Goal: Information Seeking & Learning: Learn about a topic

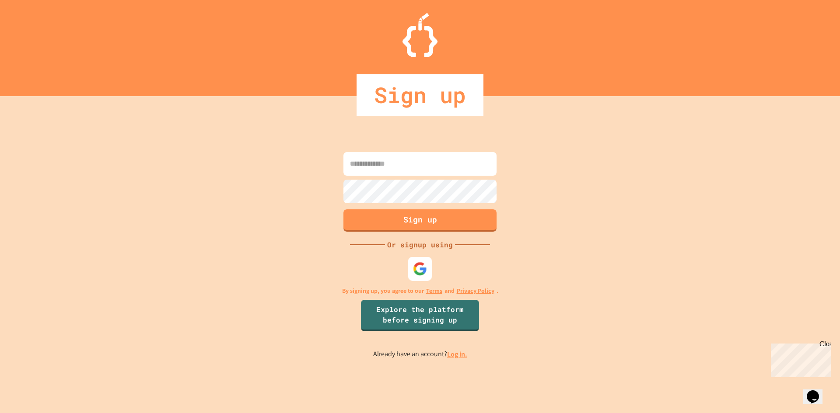
click at [419, 264] on img at bounding box center [420, 269] width 14 height 14
click at [460, 357] on link "Log in." at bounding box center [457, 354] width 20 height 9
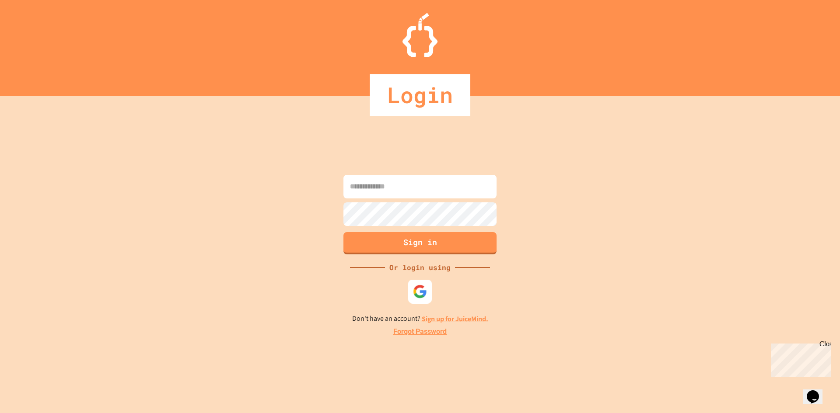
click at [421, 294] on img at bounding box center [420, 291] width 14 height 14
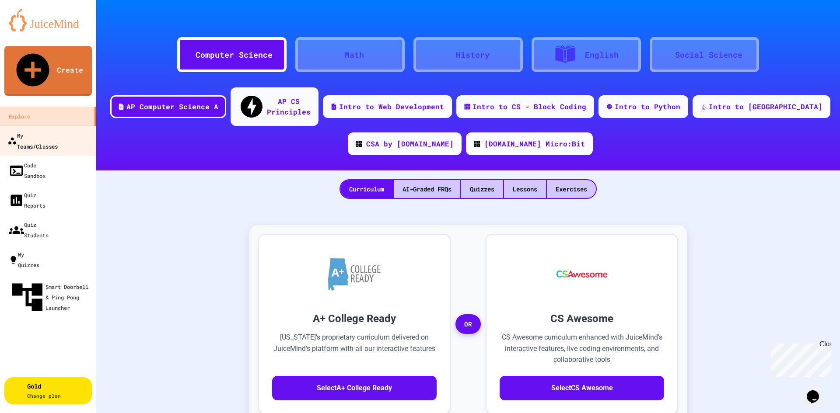
click at [27, 130] on div "My Teams/Classes" at bounding box center [32, 140] width 50 height 21
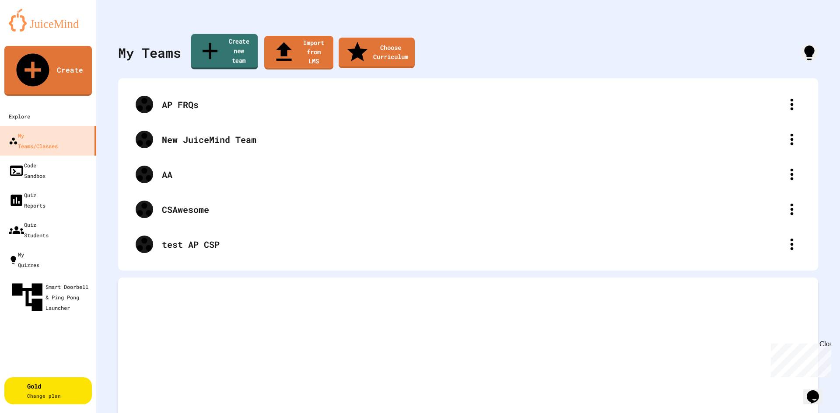
click at [236, 44] on link "Create new team" at bounding box center [224, 51] width 67 height 35
type input "****"
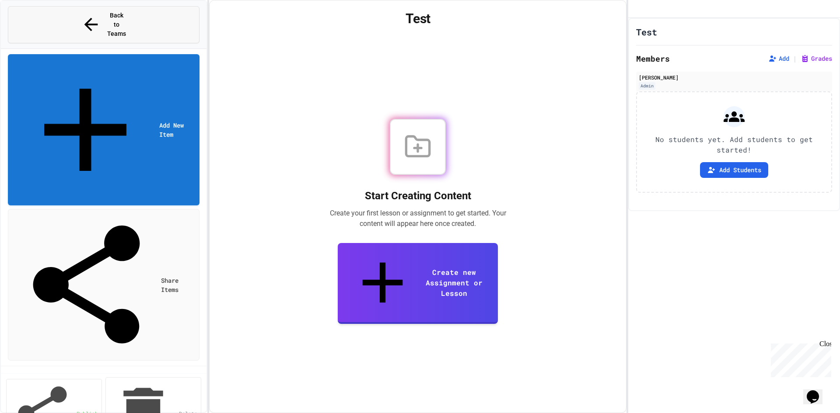
click at [75, 18] on button "Back to Teams" at bounding box center [104, 24] width 192 height 37
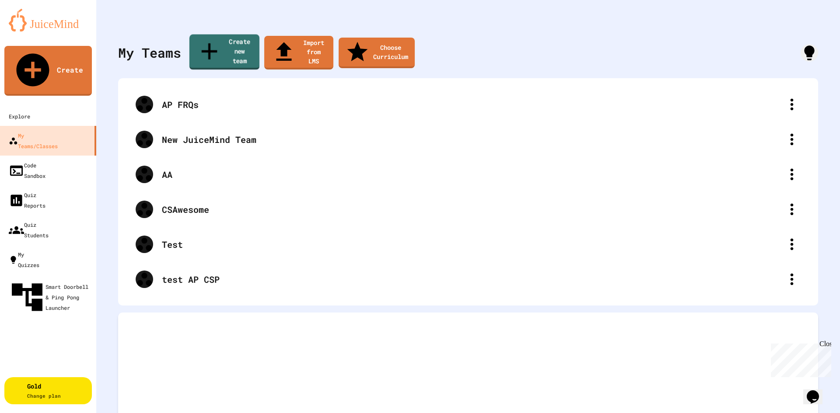
click at [230, 45] on link "Create new team" at bounding box center [224, 52] width 70 height 35
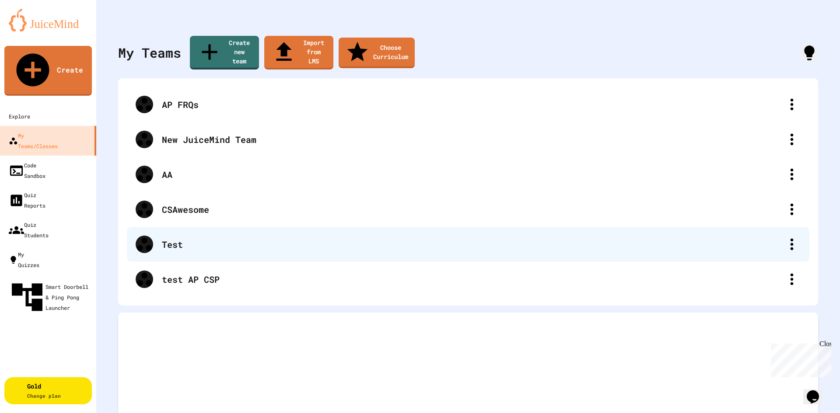
click at [242, 238] on div "Test" at bounding box center [472, 244] width 621 height 13
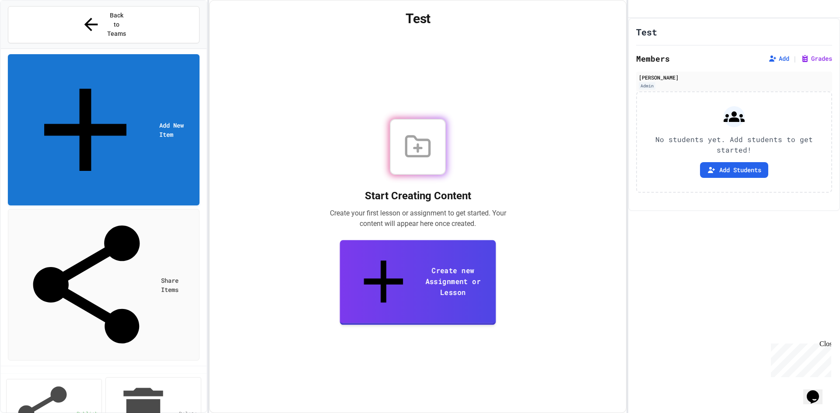
click at [444, 287] on link "Create new Assignment or Lesson" at bounding box center [418, 282] width 156 height 85
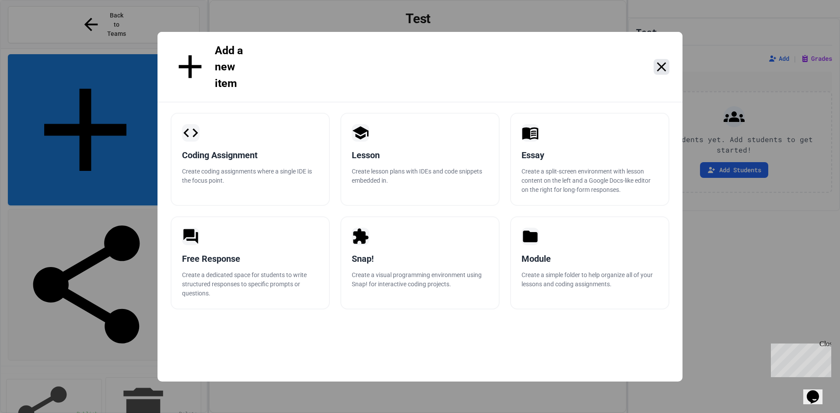
click at [661, 62] on icon at bounding box center [661, 66] width 9 height 9
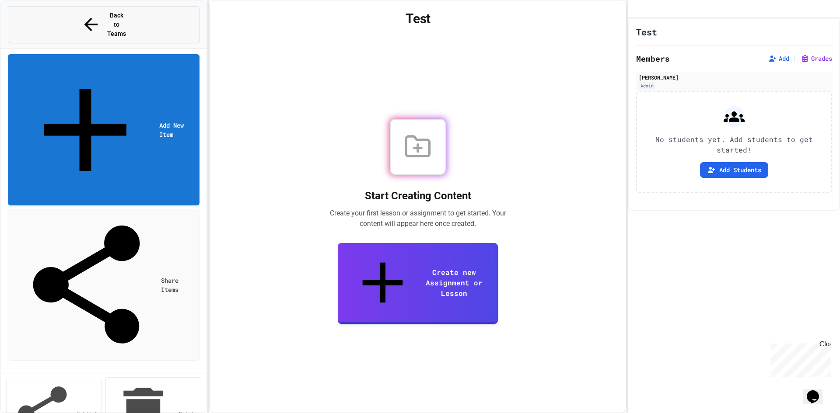
click at [66, 14] on button "Back to Teams" at bounding box center [104, 24] width 192 height 37
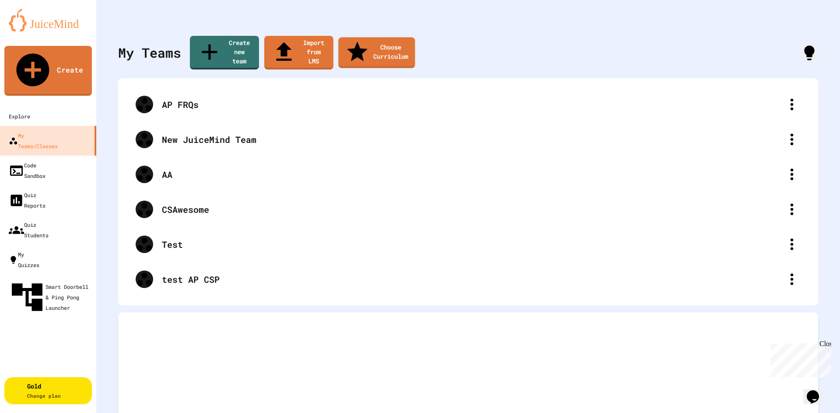
click at [375, 53] on div "Create new team Import from LMS Choose Curriculum" at bounding box center [302, 53] width 225 height 34
click at [377, 47] on link "Choose Curriculum" at bounding box center [377, 52] width 77 height 32
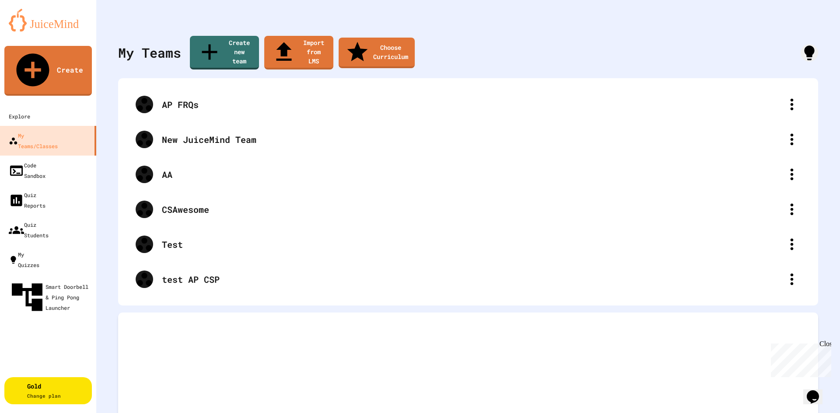
click at [29, 111] on div "Explore" at bounding box center [18, 116] width 22 height 11
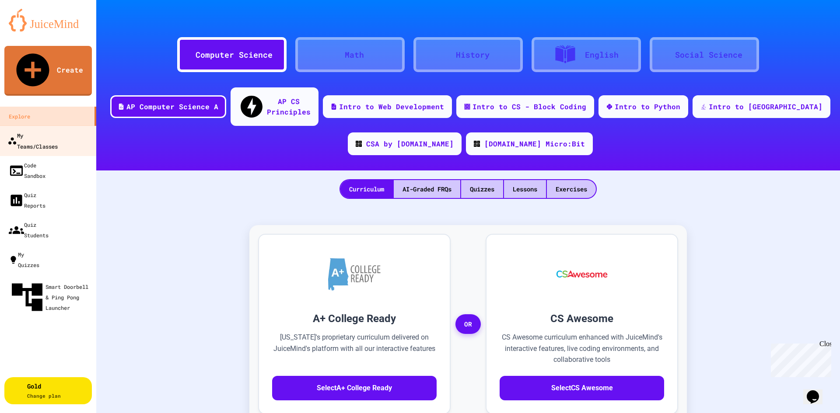
click at [51, 130] on div "My Teams/Classes" at bounding box center [32, 140] width 50 height 21
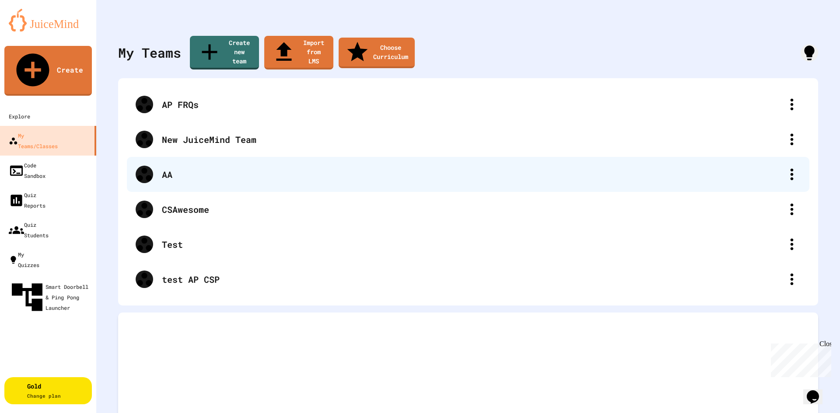
click at [183, 168] on div "AA" at bounding box center [472, 174] width 621 height 13
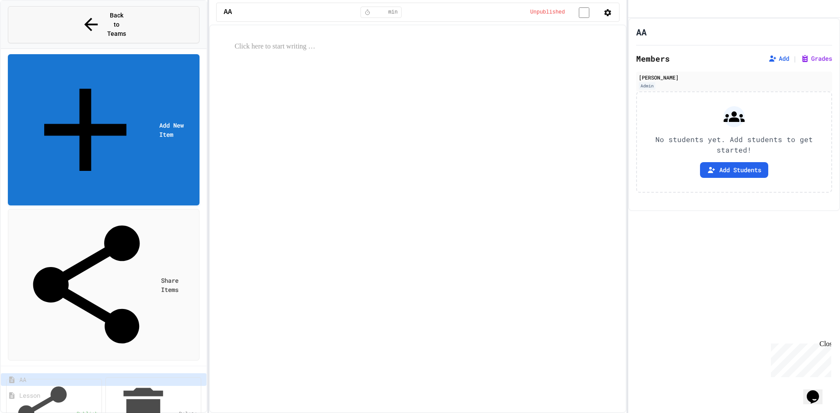
click at [127, 8] on button "Back to Teams" at bounding box center [104, 24] width 192 height 37
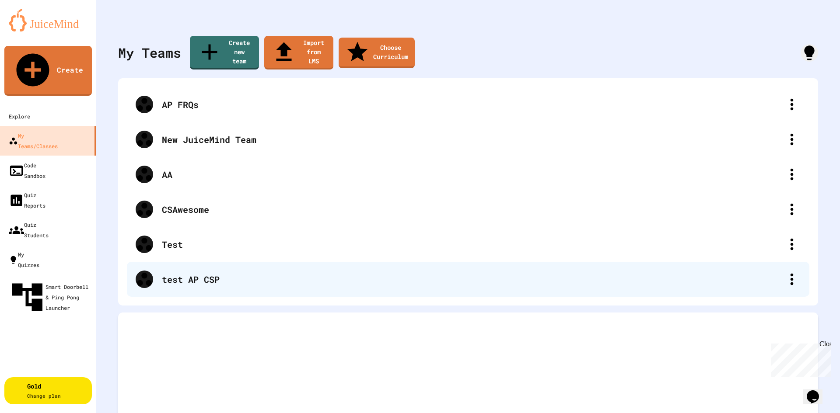
click at [235, 273] on div "test AP CSP" at bounding box center [472, 279] width 621 height 13
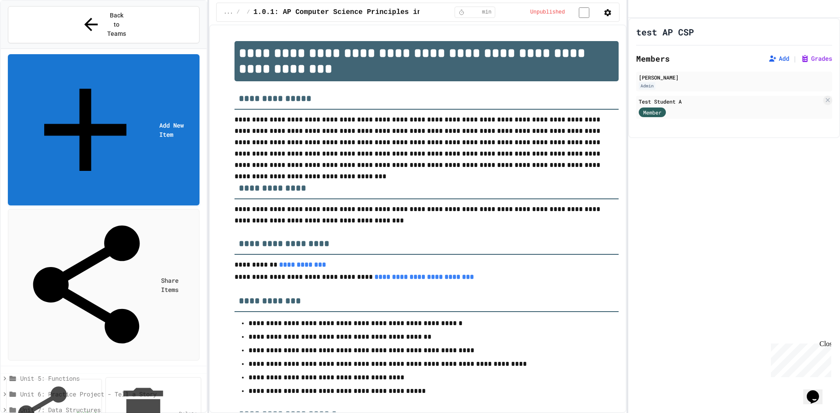
scroll to position [303, 0]
